Goal: Transaction & Acquisition: Purchase product/service

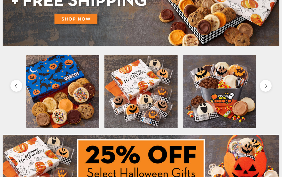
scroll to position [106, 0]
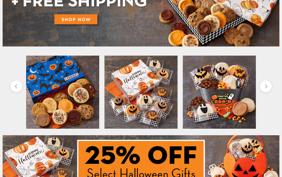
click at [226, 95] on img at bounding box center [218, 92] width 73 height 73
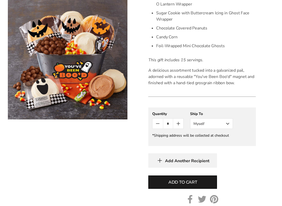
click at [228, 124] on button "Myself" at bounding box center [211, 124] width 43 height 10
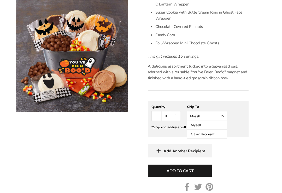
scroll to position [223, 0]
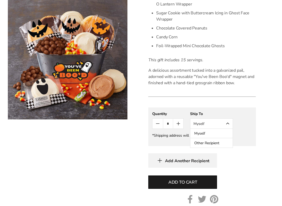
click at [224, 144] on button "Other Recipient" at bounding box center [211, 142] width 42 height 9
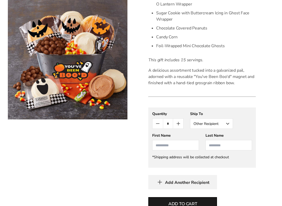
click at [167, 144] on input "First Name" at bounding box center [175, 145] width 46 height 10
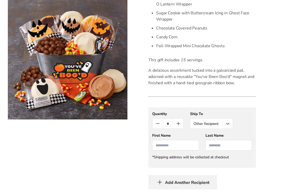
scroll to position [224, 0]
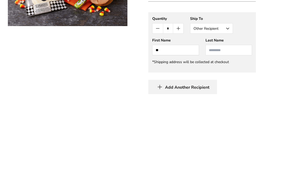
type input "*"
type input "**********"
click at [221, 138] on input "Last Name" at bounding box center [228, 143] width 46 height 10
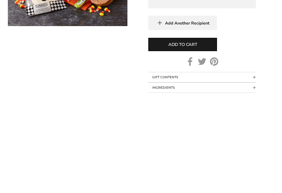
scroll to position [292, 0]
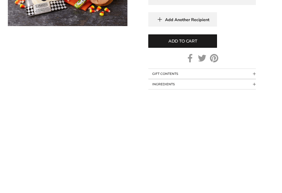
type input "******"
click at [182, 131] on span "Add to cart" at bounding box center [182, 134] width 29 height 6
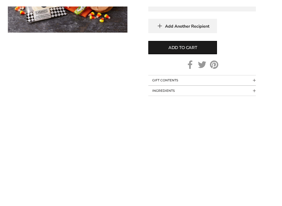
scroll to position [386, 0]
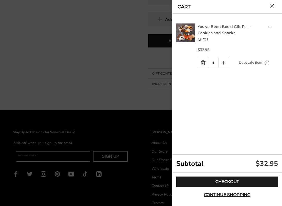
click at [231, 176] on link "Checkout" at bounding box center [227, 181] width 102 height 10
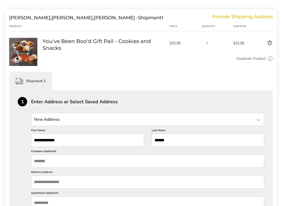
scroll to position [62, 0]
click at [259, 119] on div at bounding box center [258, 120] width 6 height 6
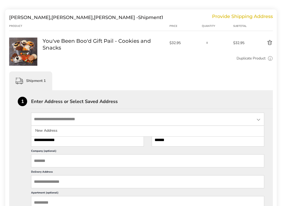
click at [55, 131] on li "New Address" at bounding box center [147, 130] width 232 height 9
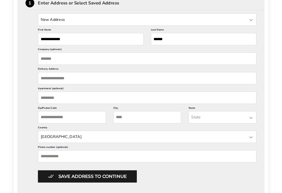
scroll to position [163, 0]
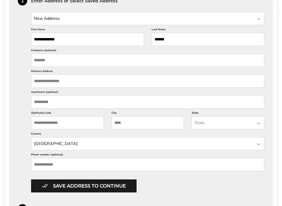
click at [52, 86] on input "Delivery Address" at bounding box center [147, 81] width 233 height 13
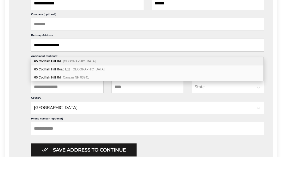
click at [84, 95] on span "[GEOGRAPHIC_DATA]" at bounding box center [79, 97] width 33 height 4
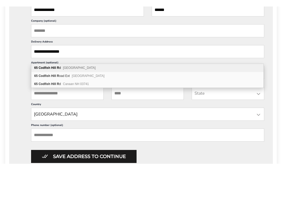
scroll to position [199, 0]
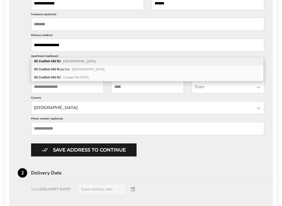
type input "**********"
type input "******"
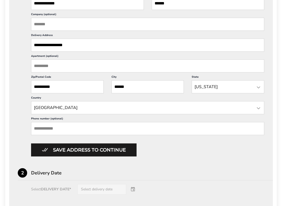
click at [46, 135] on input "Phone number (optional)" at bounding box center [147, 128] width 233 height 13
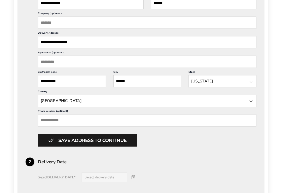
scroll to position [198, 0]
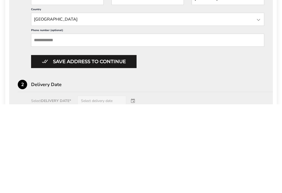
click at [89, 144] on button "Save address to continue" at bounding box center [83, 150] width 105 height 13
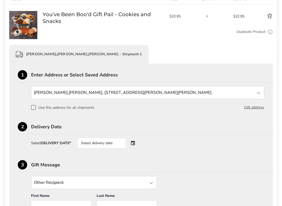
scroll to position [88, 0]
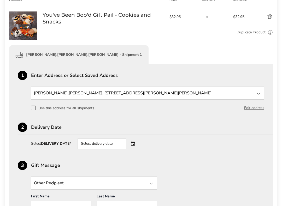
click at [135, 144] on div "Select delivery date" at bounding box center [108, 143] width 63 height 10
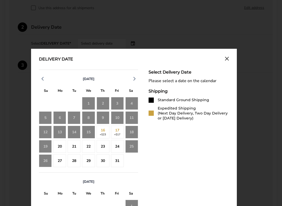
scroll to position [192, 0]
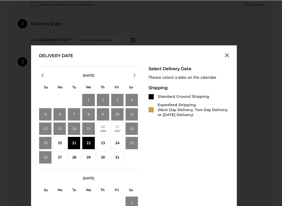
click at [89, 143] on div "22" at bounding box center [88, 142] width 13 height 13
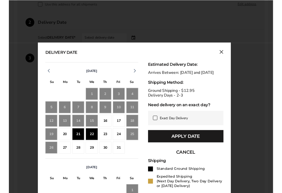
scroll to position [192, 0]
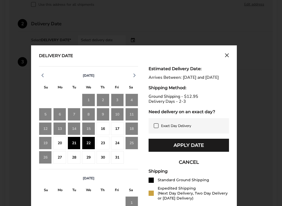
click at [188, 151] on button "Apply Date" at bounding box center [188, 145] width 80 height 13
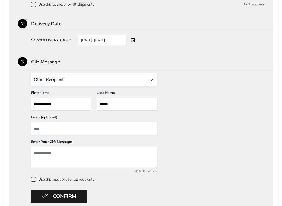
click at [52, 126] on input "From" at bounding box center [94, 128] width 126 height 13
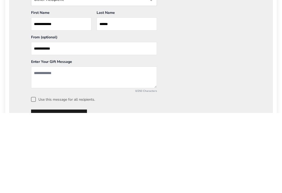
type input "**********"
click at [63, 147] on textarea "Add a message" at bounding box center [94, 158] width 126 height 22
type textarea "**********"
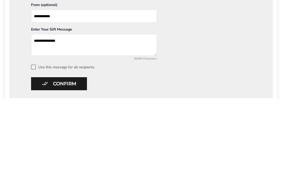
scroll to position [218, 0]
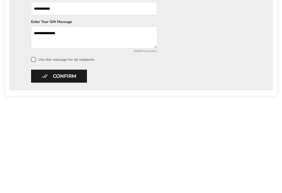
click at [68, 163] on button "Confirm" at bounding box center [59, 169] width 56 height 13
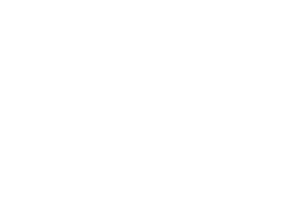
scroll to position [83, 0]
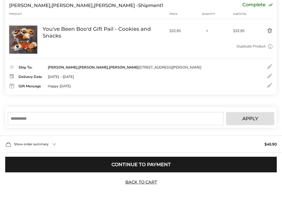
click at [140, 166] on button "Continue to Payment" at bounding box center [140, 165] width 271 height 16
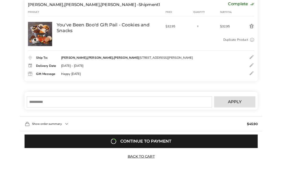
scroll to position [112, 0]
